Goal: Transaction & Acquisition: Subscribe to service/newsletter

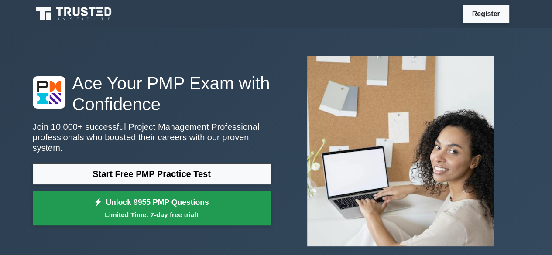
scroll to position [87, 0]
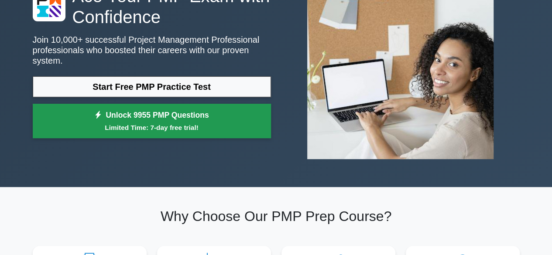
click at [186, 132] on link "Unlock 9955 PMP Questions Limited Time: 7-day free trial!" at bounding box center [152, 121] width 238 height 35
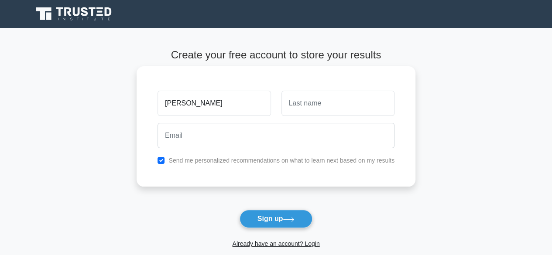
type input "Soujanya"
type input "Arun"
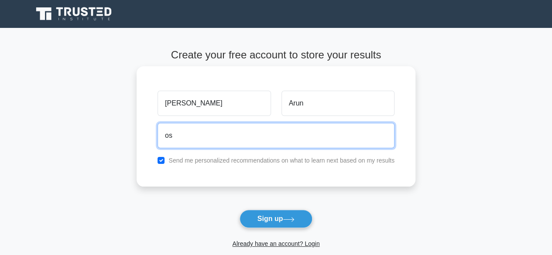
type input "o"
type input "souja@amazon.com"
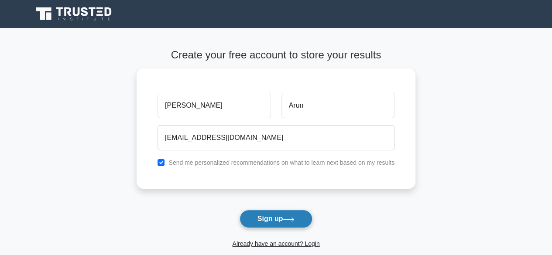
click at [273, 217] on button "Sign up" at bounding box center [276, 219] width 73 height 18
